Goal: Transaction & Acquisition: Purchase product/service

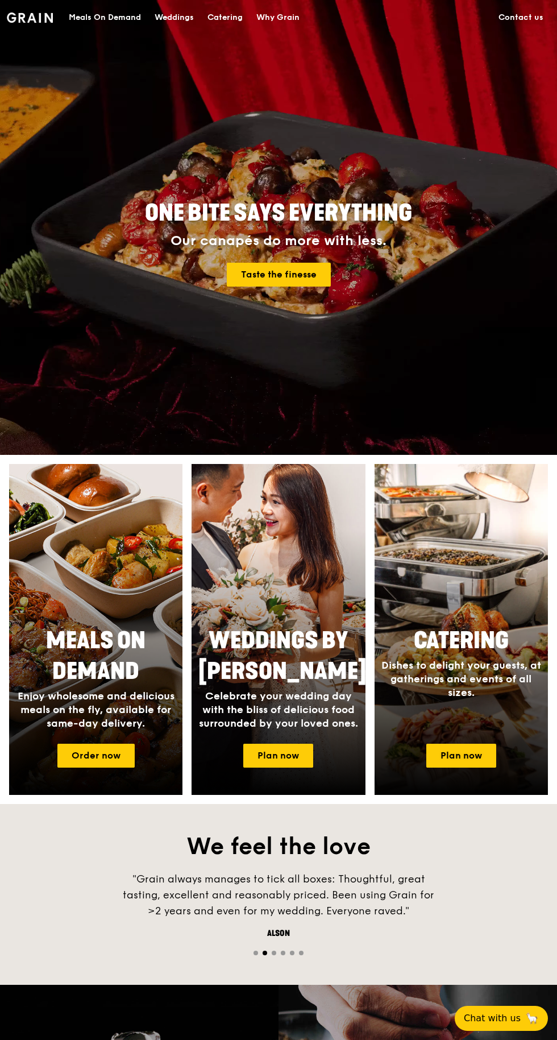
click at [471, 640] on span "Catering" at bounding box center [461, 640] width 95 height 27
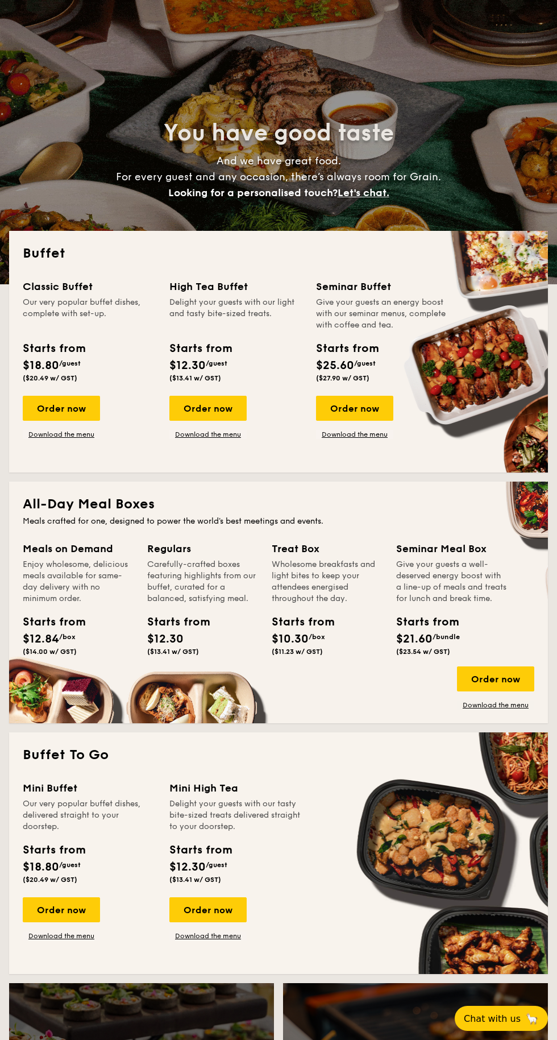
select select
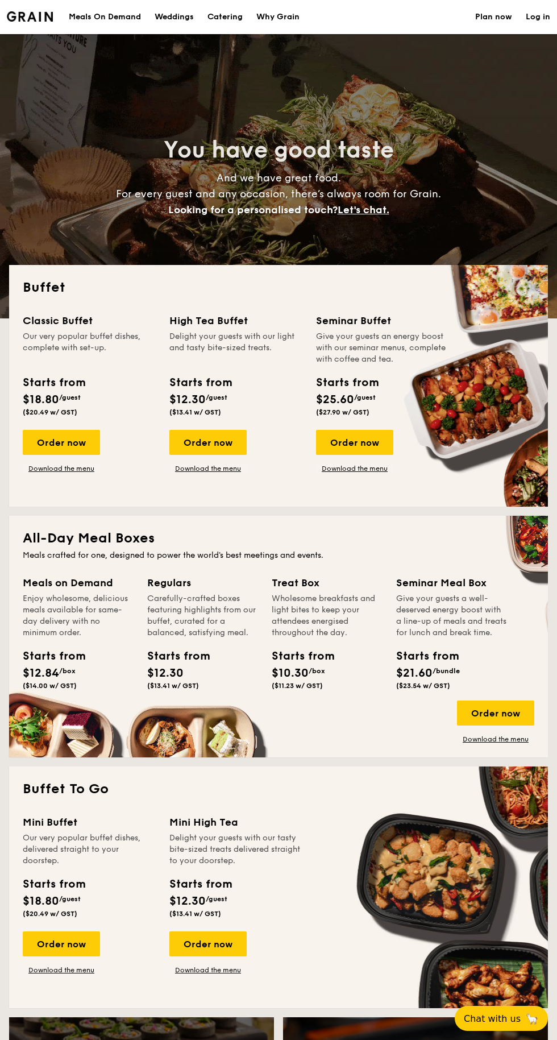
click at [55, 440] on div "Order now" at bounding box center [61, 442] width 77 height 25
